Goal: Information Seeking & Learning: Learn about a topic

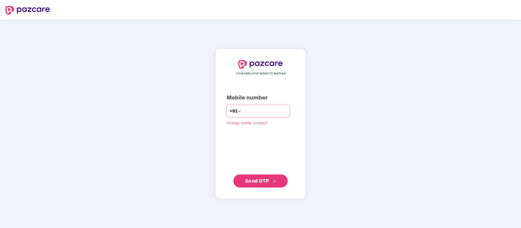
type input "**********"
click at [275, 179] on span "Send OTP" at bounding box center [260, 181] width 31 height 8
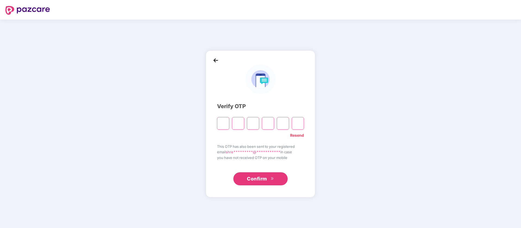
type input "*"
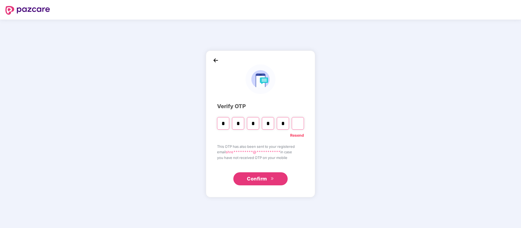
type input "*"
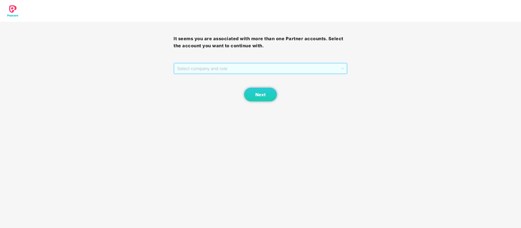
drag, startPoint x: 237, startPoint y: 67, endPoint x: 234, endPoint y: 67, distance: 3.0
click at [236, 67] on span "Select company and role" at bounding box center [260, 68] width 167 height 10
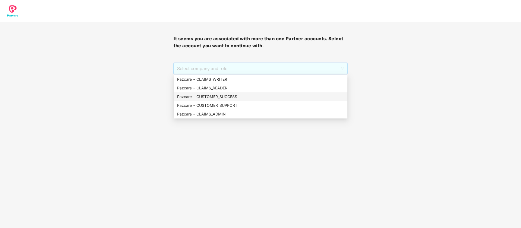
click at [235, 97] on div "Pazcare - CUSTOMER_SUCCESS" at bounding box center [260, 97] width 167 height 6
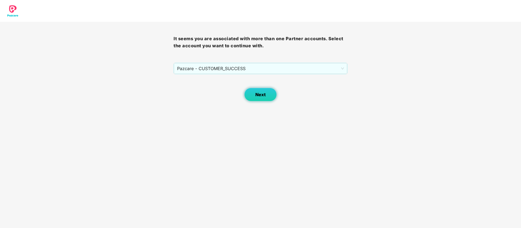
click at [255, 93] on span "Next" at bounding box center [260, 94] width 10 height 5
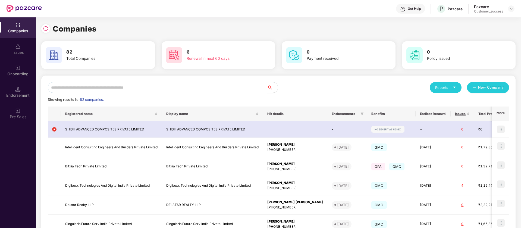
click at [137, 89] on input "text" at bounding box center [157, 87] width 219 height 11
type input "*"
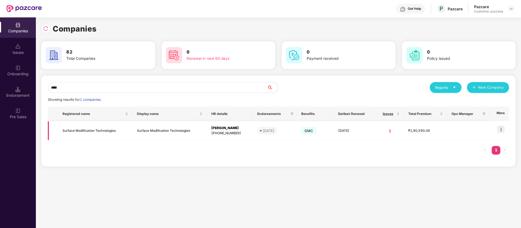
type input "****"
click at [503, 129] on img at bounding box center [501, 130] width 8 height 8
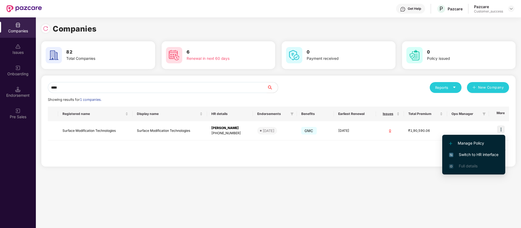
click at [494, 155] on span "Switch to HR interface" at bounding box center [473, 155] width 49 height 6
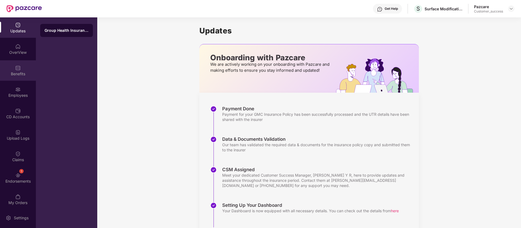
click at [20, 67] on div "Benefits" at bounding box center [18, 70] width 36 height 20
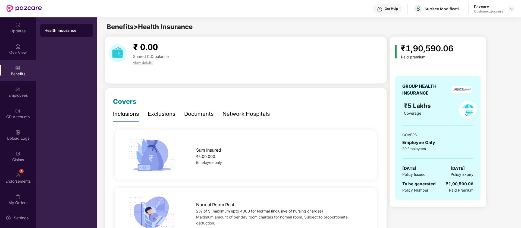
click at [457, 91] on img at bounding box center [461, 89] width 19 height 7
click at [417, 169] on span "[DATE]" at bounding box center [409, 168] width 14 height 7
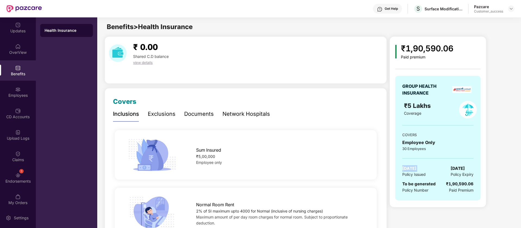
click at [417, 169] on span "[DATE]" at bounding box center [409, 168] width 14 height 7
copy span "[DATE]"
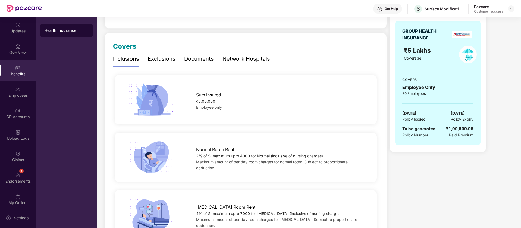
click at [274, 156] on div "2% of SI maximum upto 4000 for Normal (inclusive of nursing charges)" at bounding box center [280, 156] width 169 height 6
copy div "2% of SI maximum upto 4000 for Normal (inclusive of nursing charges)"
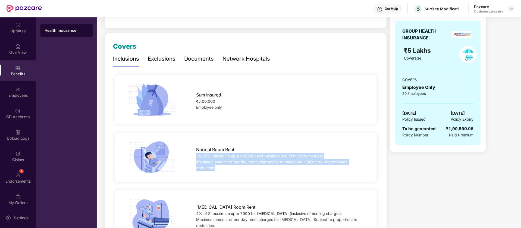
drag, startPoint x: 217, startPoint y: 168, endPoint x: 195, endPoint y: 156, distance: 24.7
click at [195, 156] on div "Normal Room Rent 2% of SI maximum upto 4000 for Normal (inclusive of nursing ch…" at bounding box center [280, 156] width 186 height 27
copy div "2% of SI maximum upto 4000 for Normal (inclusive of nursing charges) Maximum am…"
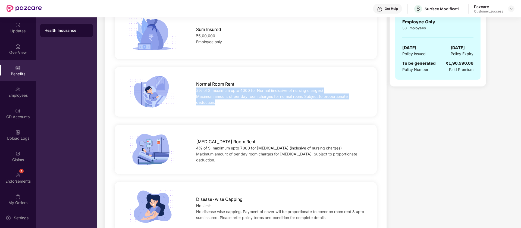
scroll to position [122, 0]
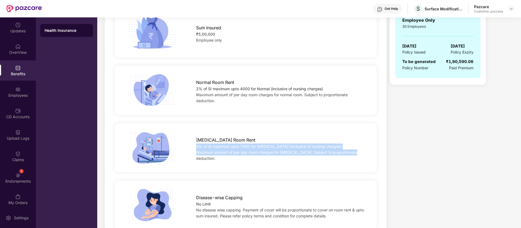
drag, startPoint x: 355, startPoint y: 155, endPoint x: 194, endPoint y: 150, distance: 161.5
click at [194, 150] on div "ICU Room Rent 4% of SI maximum upto 7000 for ICU (inclusive of nursing charges)…" at bounding box center [280, 147] width 186 height 27
copy div "4% of SI maximum upto 7000 for ICU (inclusive of nursing charges) Maximum amoun…"
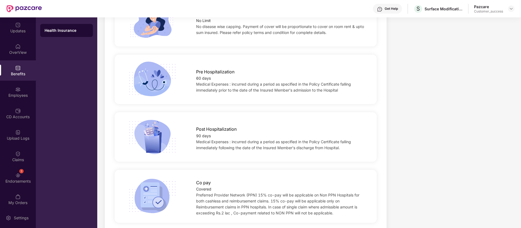
scroll to position [365, 0]
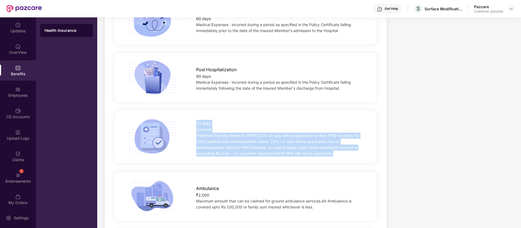
drag, startPoint x: 338, startPoint y: 154, endPoint x: 198, endPoint y: 124, distance: 144.0
click at [198, 124] on div "Co pay Covered Preferred Provider Network (PPN) 15% co-pay will be applicable o…" at bounding box center [280, 136] width 186 height 39
copy div "Co pay Covered Preferred Provider Network (PPN) 15% co-pay will be applicable o…"
click at [198, 124] on span "Co pay" at bounding box center [203, 123] width 15 height 7
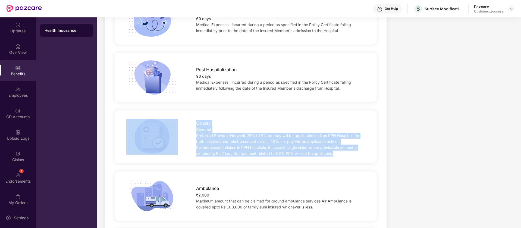
drag, startPoint x: 340, startPoint y: 154, endPoint x: 185, endPoint y: 132, distance: 156.4
click at [185, 132] on div "Co pay Covered Preferred Provider Network (PPN) 15% co-pay will be applicable o…" at bounding box center [246, 136] width 280 height 39
copy div "Co pay Covered Preferred Provider Network (PPN) 15% co-pay will be applicable o…"
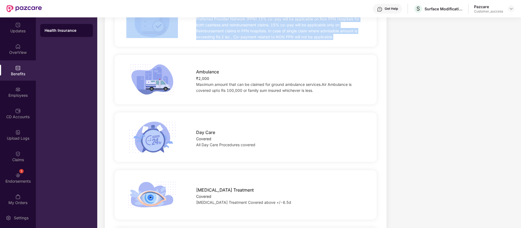
scroll to position [485, 0]
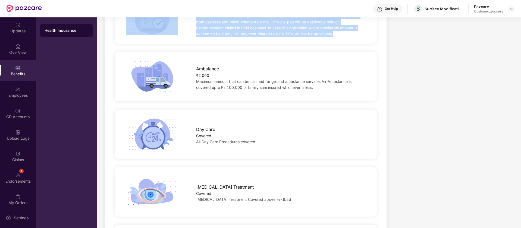
copy div "Co pay Covered Preferred Provider Network (PPN) 15% co-pay will be applicable o…"
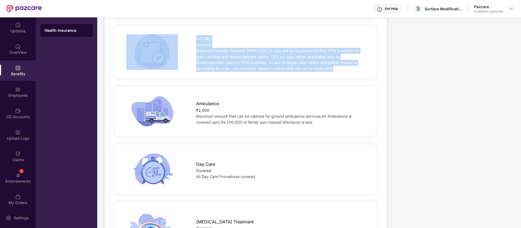
scroll to position [449, 0]
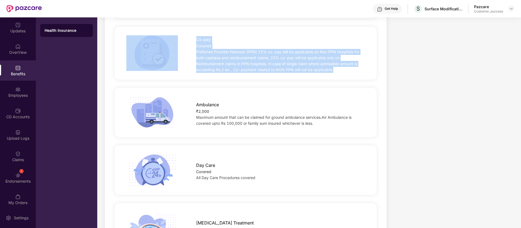
click at [223, 41] on div "Co pay" at bounding box center [280, 38] width 169 height 10
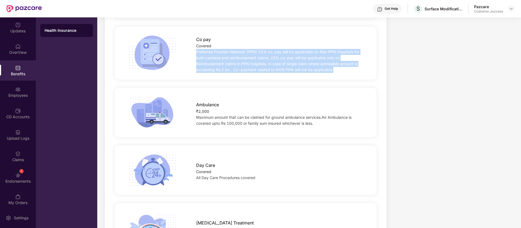
drag, startPoint x: 197, startPoint y: 51, endPoint x: 336, endPoint y: 73, distance: 140.5
click at [336, 73] on div "Preferred Provider Network (PPN) 15% co-pay will be applicable on Non PPN Hospi…" at bounding box center [280, 61] width 169 height 24
copy span "Preferred Provider Network (PPN) 15% co-pay will be applicable on Non PPN Hospi…"
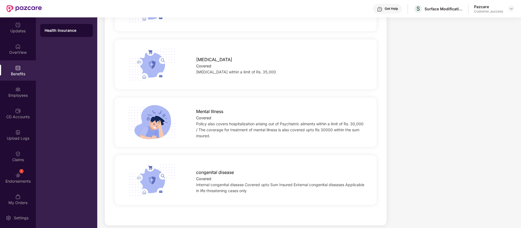
scroll to position [792, 0]
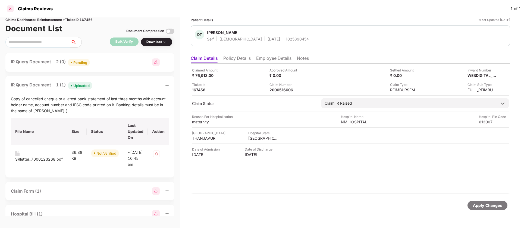
click at [12, 10] on div at bounding box center [10, 8] width 9 height 9
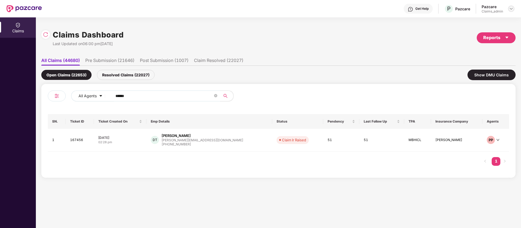
click at [511, 8] on img at bounding box center [511, 9] width 4 height 4
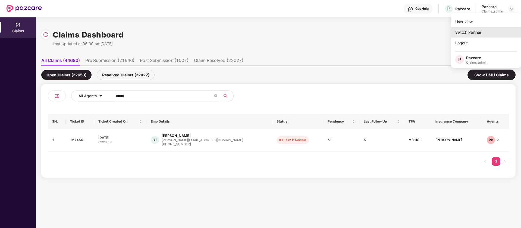
click at [487, 32] on div "Switch Partner" at bounding box center [486, 32] width 71 height 11
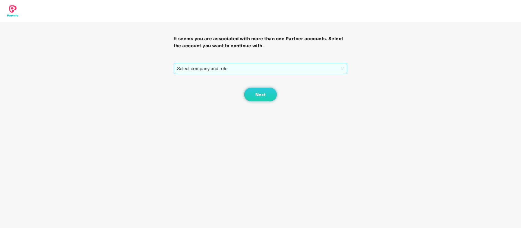
click at [287, 64] on span "Select company and role" at bounding box center [260, 68] width 167 height 10
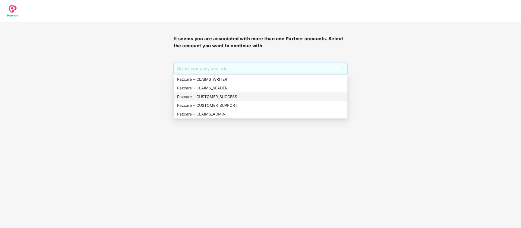
click at [220, 98] on div "Pazcare - CUSTOMER_SUCCESS" at bounding box center [260, 97] width 167 height 6
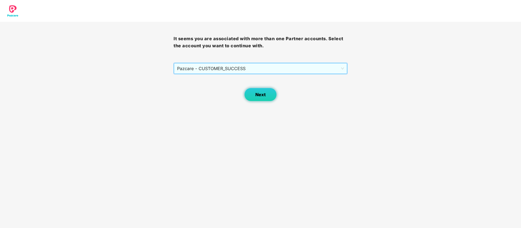
click at [253, 90] on button "Next" at bounding box center [260, 95] width 33 height 14
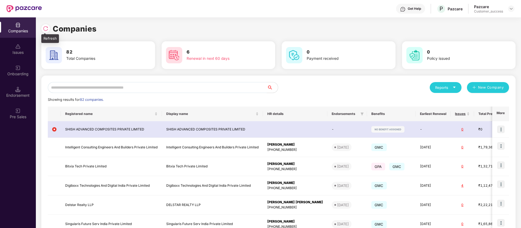
click at [48, 28] on img at bounding box center [45, 28] width 5 height 5
click at [29, 75] on div "Onboarding" at bounding box center [18, 73] width 36 height 5
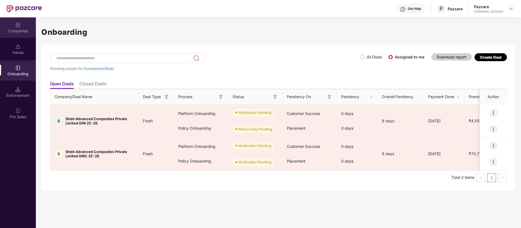
click at [17, 29] on div "Companies" at bounding box center [18, 30] width 36 height 5
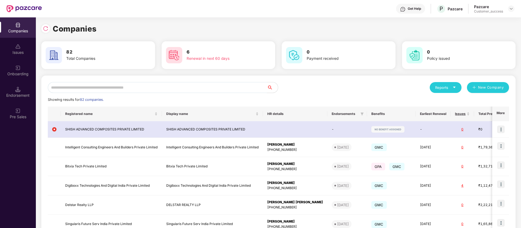
click at [198, 85] on input "text" at bounding box center [157, 87] width 219 height 11
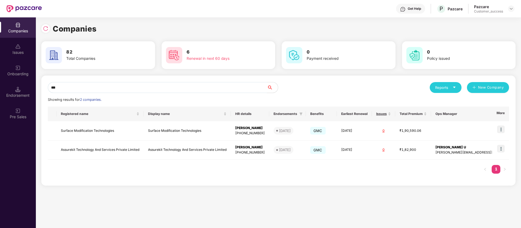
type input "****"
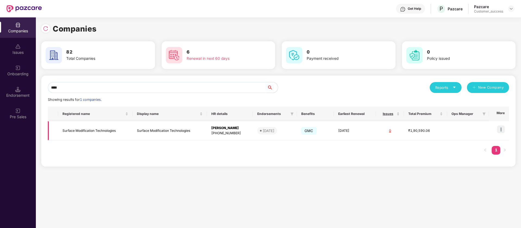
click at [181, 135] on td "Surface Modification Technologies" at bounding box center [170, 130] width 74 height 19
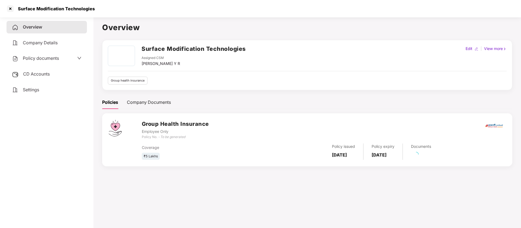
click at [170, 49] on h2 "Surface Modification Technologies" at bounding box center [194, 48] width 104 height 9
copy h2 "Surface Modification Technologies"
